Goal: Transaction & Acquisition: Purchase product/service

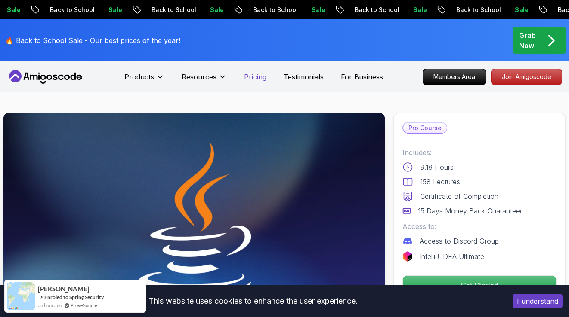
click at [254, 80] on p "Pricing" at bounding box center [255, 77] width 22 height 10
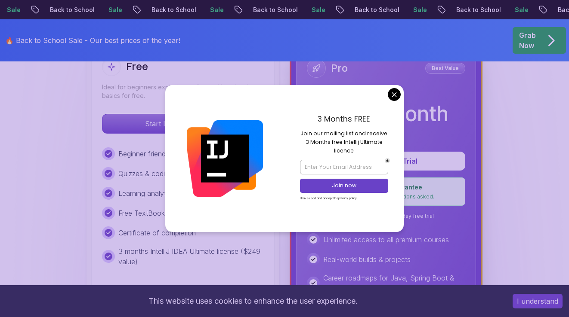
scroll to position [314, 0]
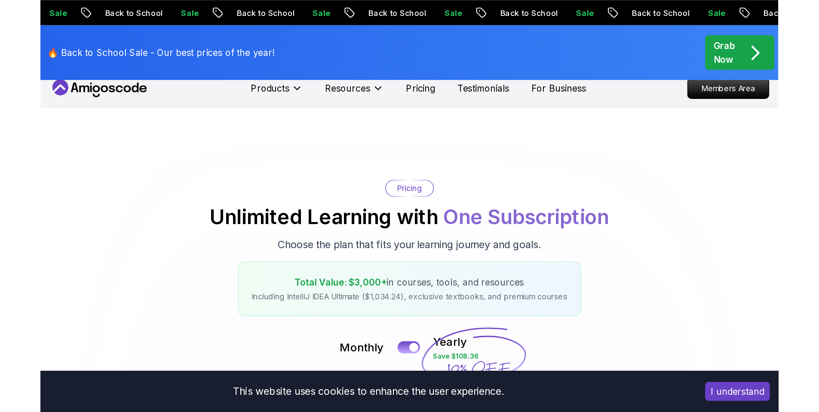
scroll to position [0, 0]
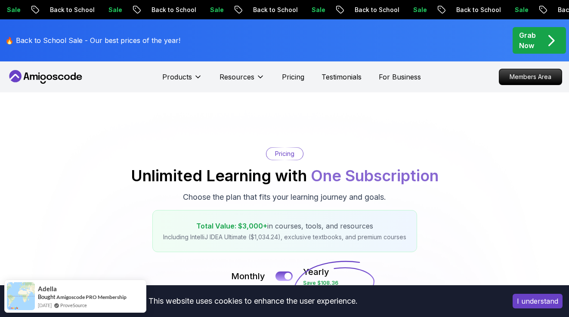
click at [529, 41] on p "Grab Now" at bounding box center [527, 40] width 17 height 21
click at [551, 43] on icon "pre-order" at bounding box center [551, 41] width 5 height 10
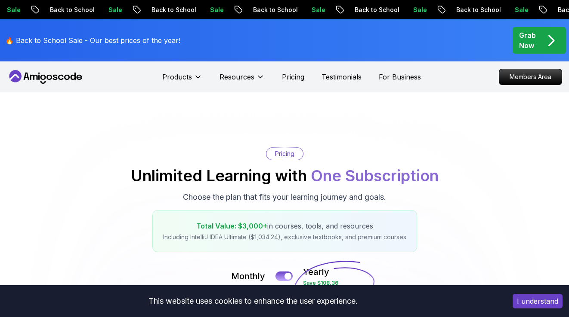
click at [551, 46] on icon "pre-order" at bounding box center [550, 40] width 17 height 17
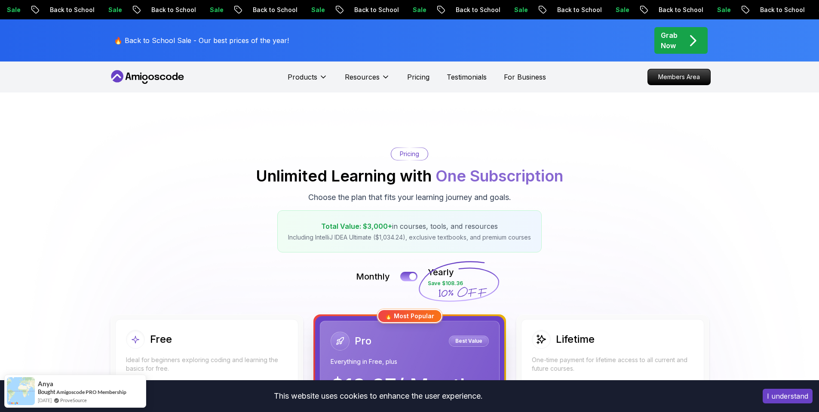
click at [568, 44] on icon "pre-order" at bounding box center [693, 41] width 5 height 10
click at [568, 43] on icon "pre-order" at bounding box center [693, 41] width 5 height 10
click at [568, 39] on icon "pre-order" at bounding box center [693, 40] width 17 height 17
click at [568, 44] on icon "pre-order" at bounding box center [693, 40] width 17 height 17
click at [568, 45] on icon "pre-order" at bounding box center [693, 40] width 17 height 17
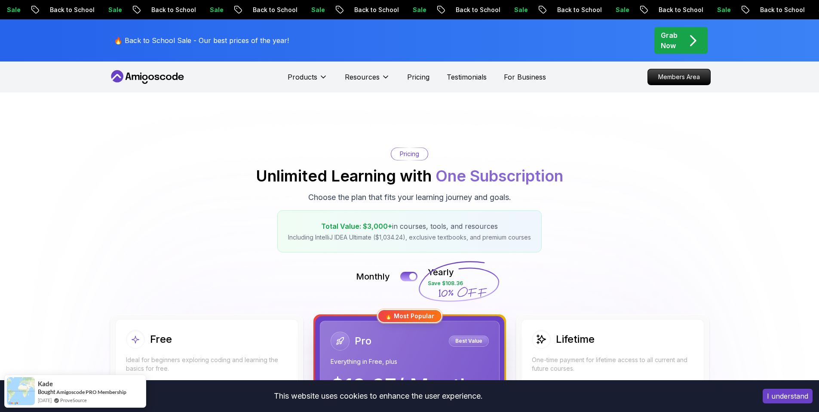
click at [568, 36] on icon "pre-order" at bounding box center [693, 41] width 5 height 10
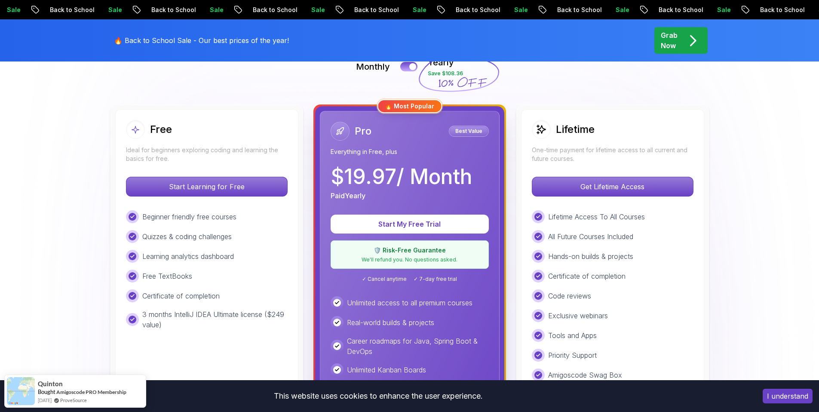
scroll to position [163, 0]
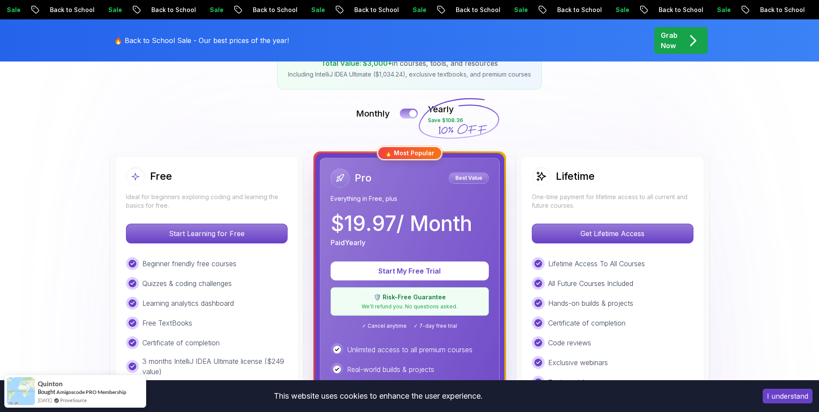
click at [406, 113] on button at bounding box center [409, 113] width 18 height 10
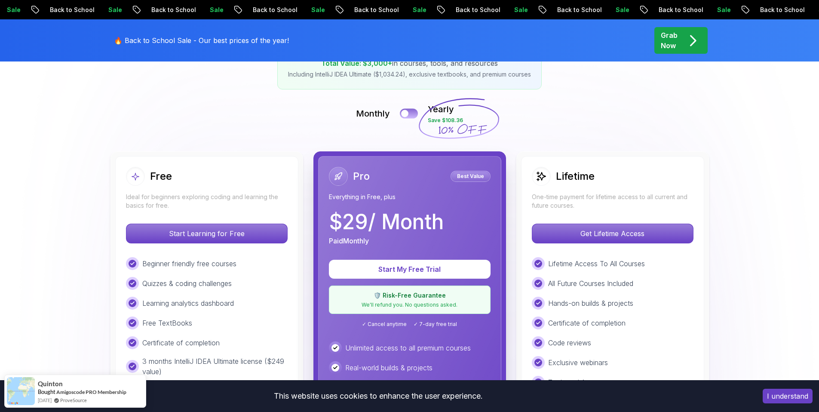
click at [410, 113] on button at bounding box center [409, 113] width 18 height 10
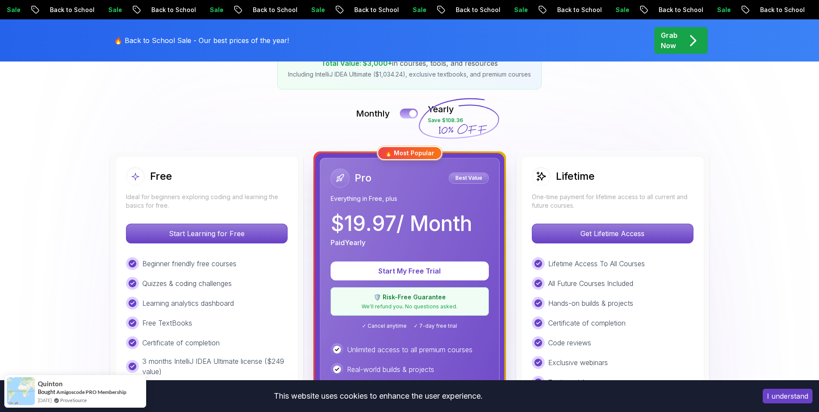
click at [402, 114] on button at bounding box center [409, 113] width 18 height 10
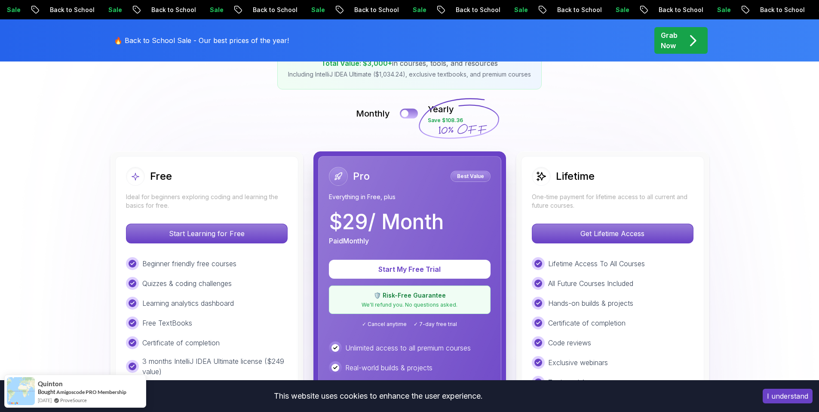
click at [414, 114] on button at bounding box center [409, 113] width 18 height 10
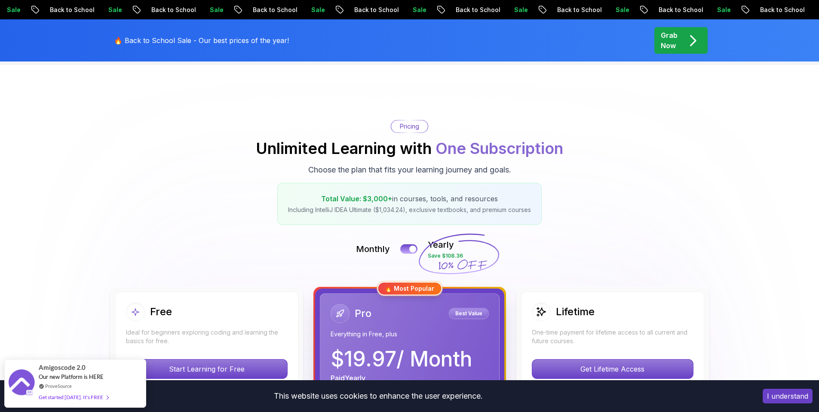
scroll to position [0, 0]
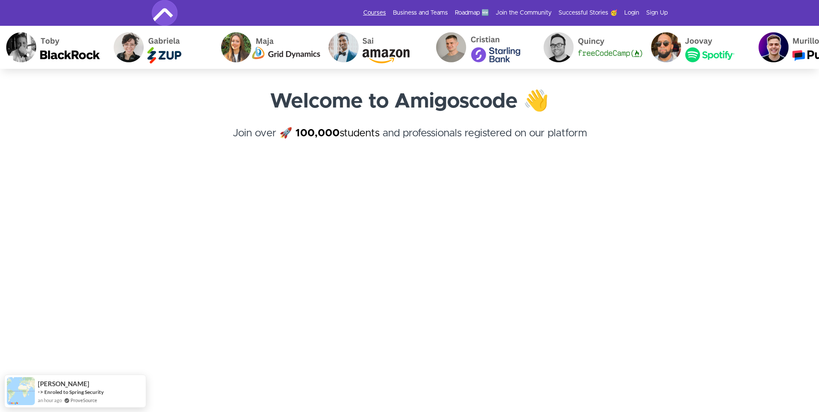
click at [382, 16] on link "Courses" at bounding box center [374, 13] width 23 height 9
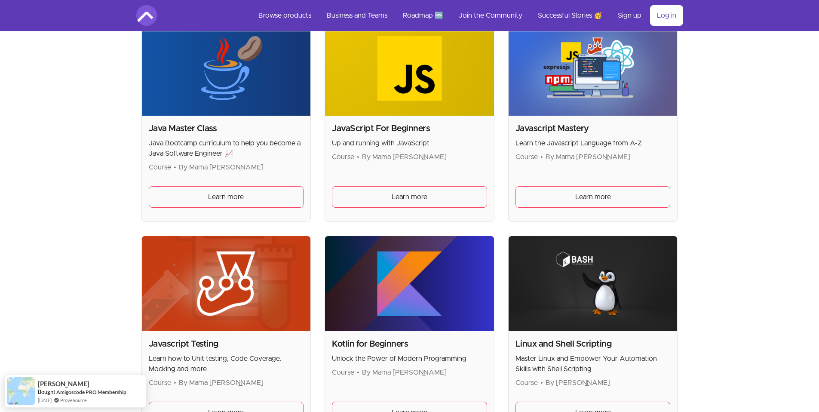
scroll to position [1108, 0]
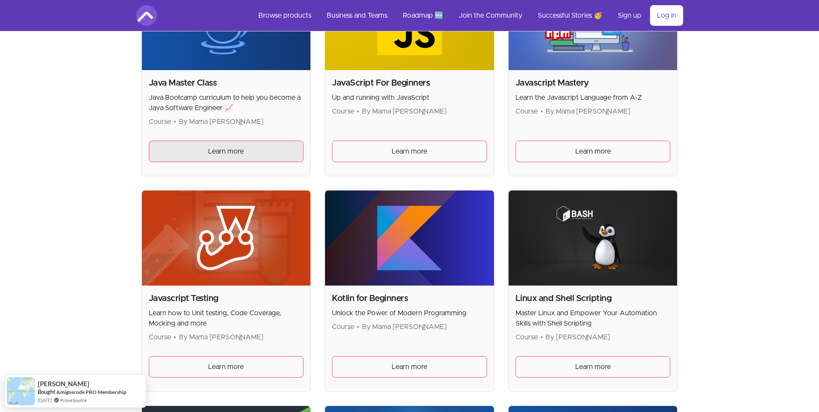
click at [209, 156] on span "Learn more" at bounding box center [226, 151] width 36 height 10
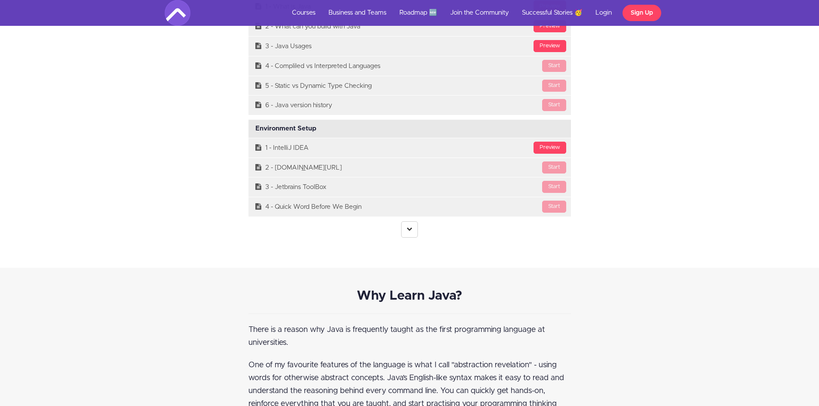
scroll to position [2418, 0]
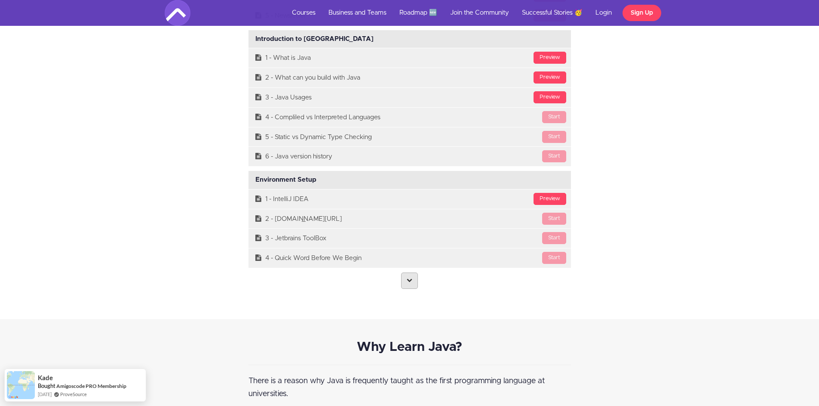
click at [409, 281] on icon at bounding box center [410, 280] width 6 height 6
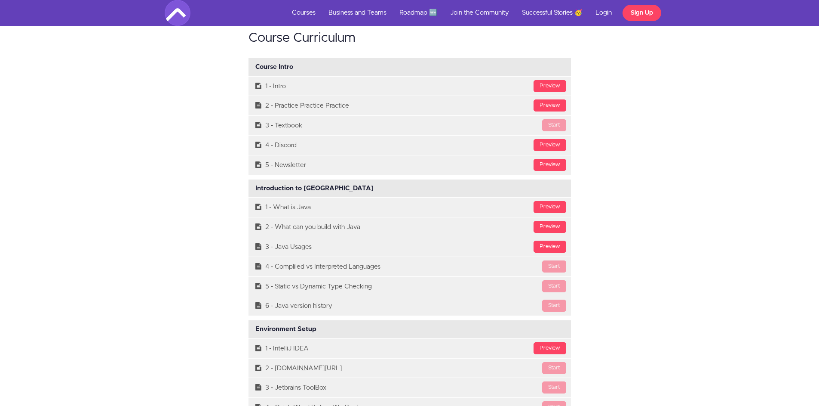
scroll to position [2213, 0]
